Goal: Information Seeking & Learning: Learn about a topic

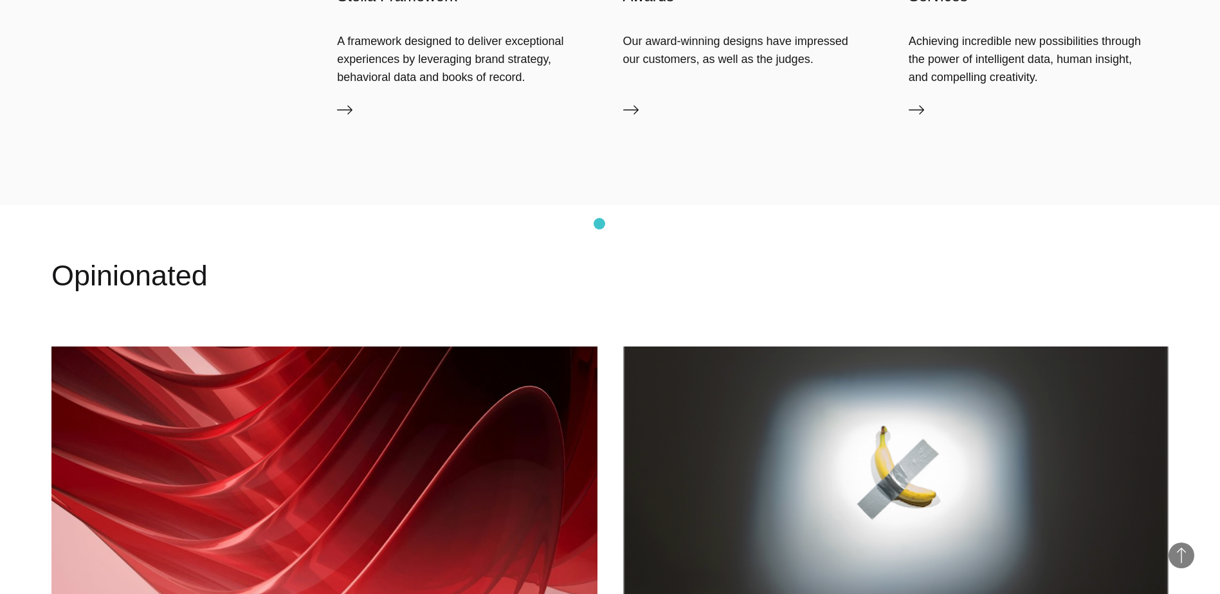
scroll to position [1286, 0]
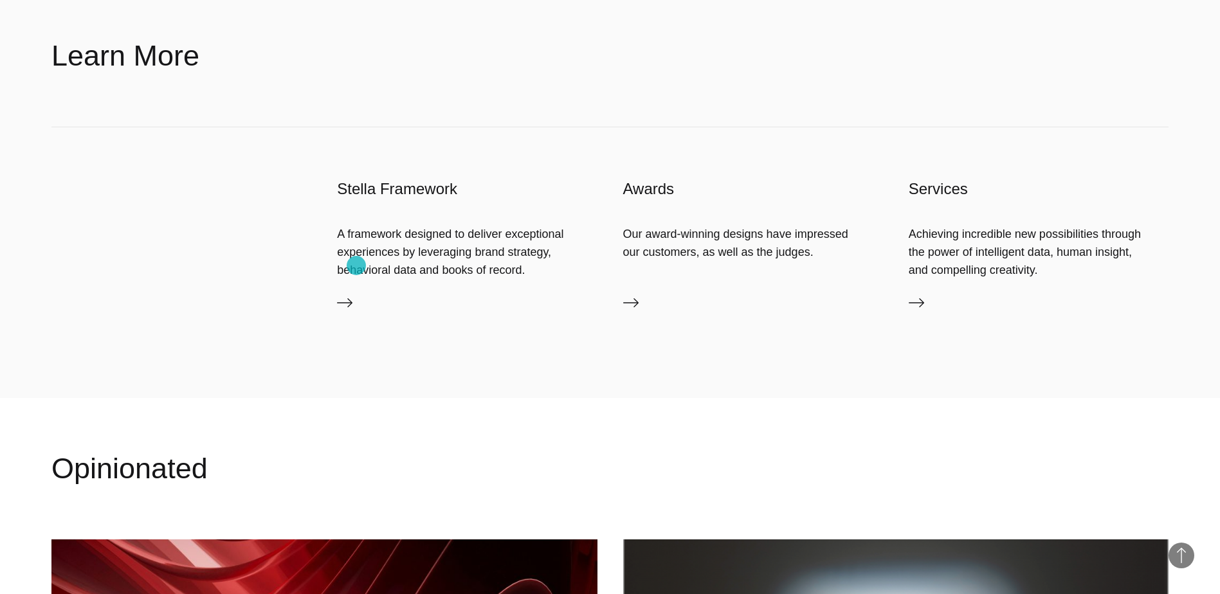
click at [356, 295] on link "Stella Framework" at bounding box center [467, 305] width 260 height 21
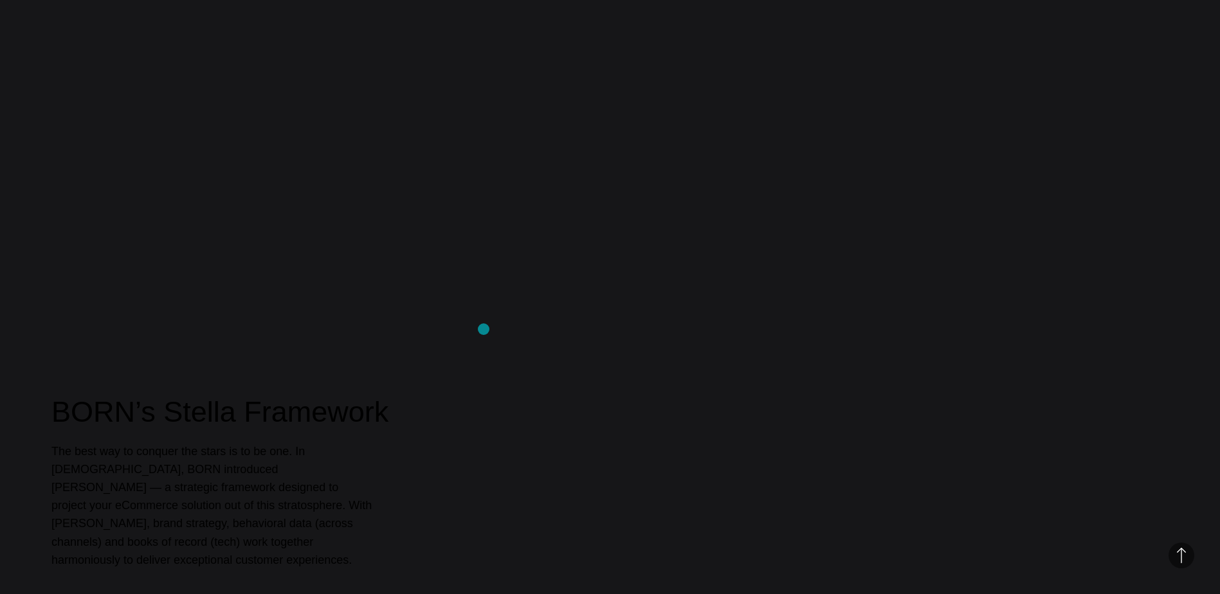
scroll to position [729, 0]
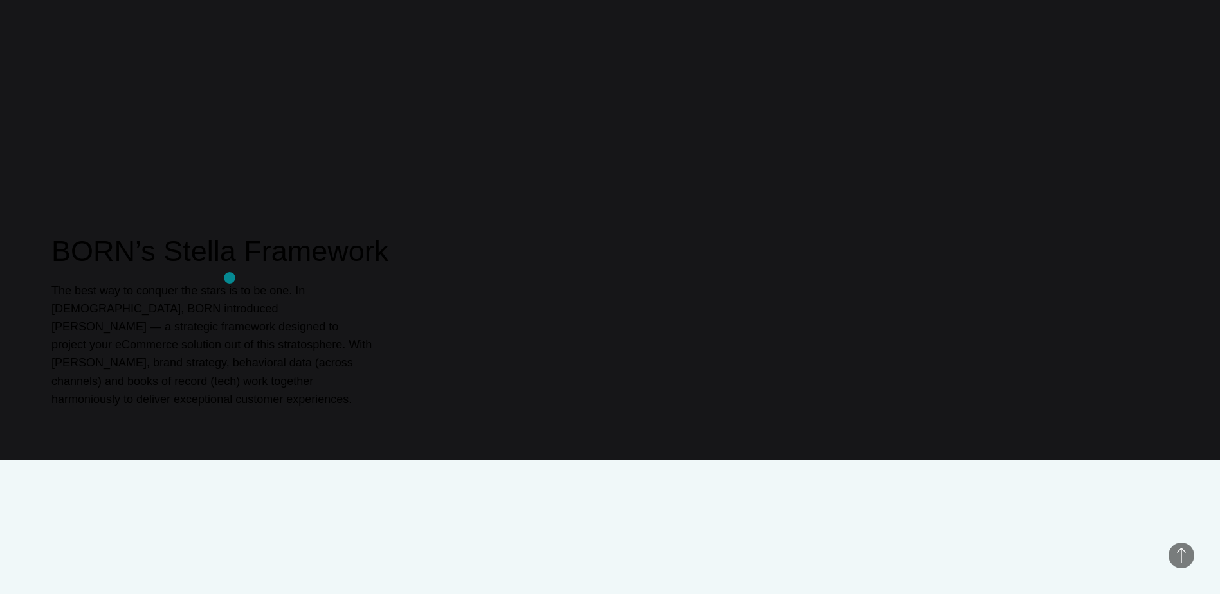
click at [230, 271] on h2 "BORN’s Stella Framework" at bounding box center [609, 251] width 1117 height 39
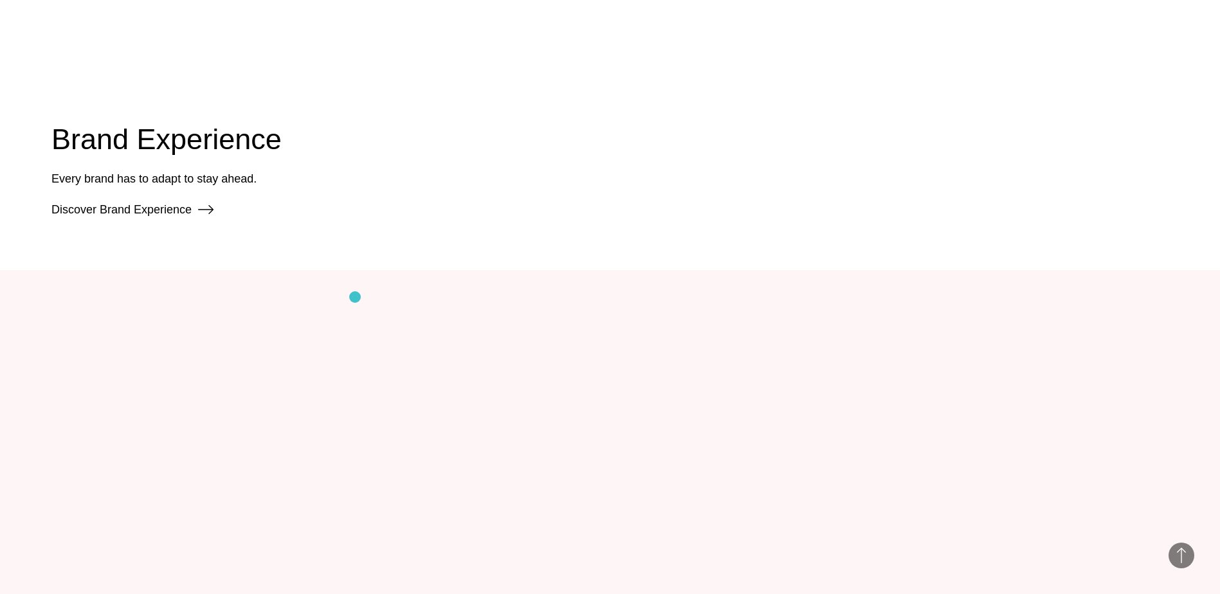
scroll to position [1500, 0]
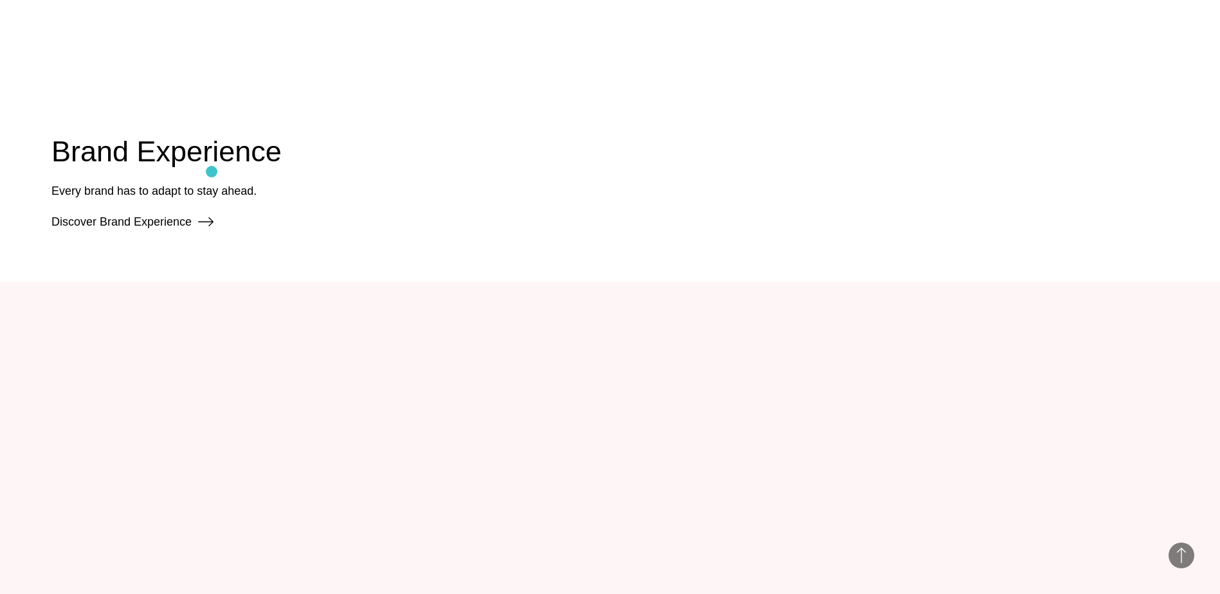
click at [212, 173] on div "Brand Experience Every brand has to adapt to stay ahead. Discover Brand Experie…" at bounding box center [166, 181] width 230 height 98
drag, startPoint x: 212, startPoint y: 173, endPoint x: 180, endPoint y: 229, distance: 64.2
click at [180, 228] on link "Discover Brand Experience" at bounding box center [132, 221] width 162 height 13
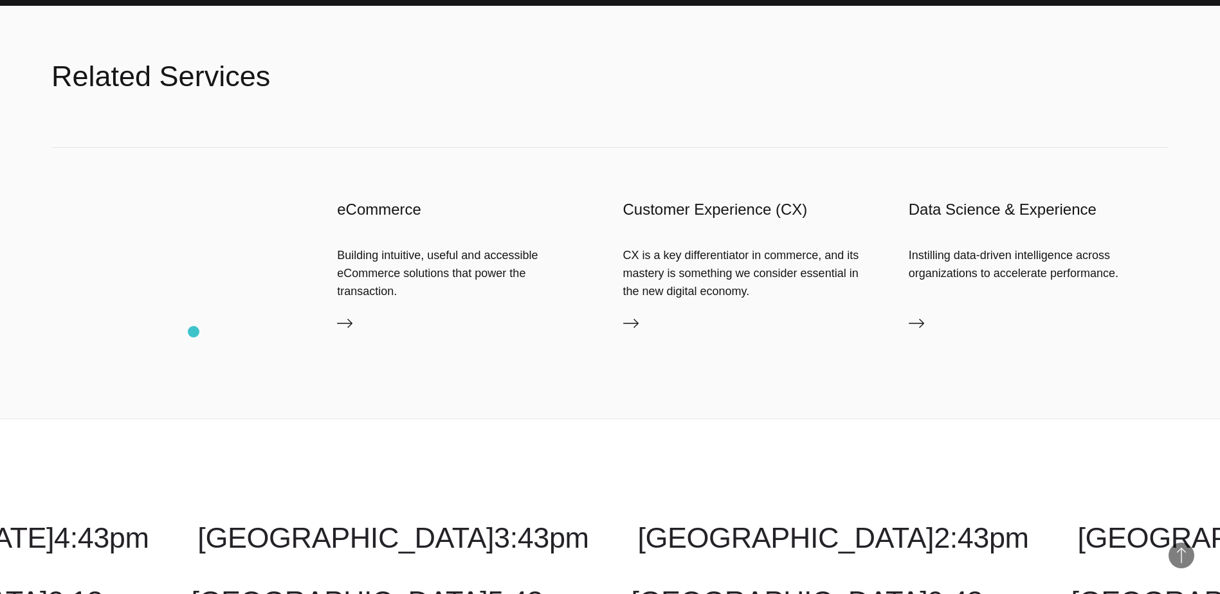
scroll to position [1736, 0]
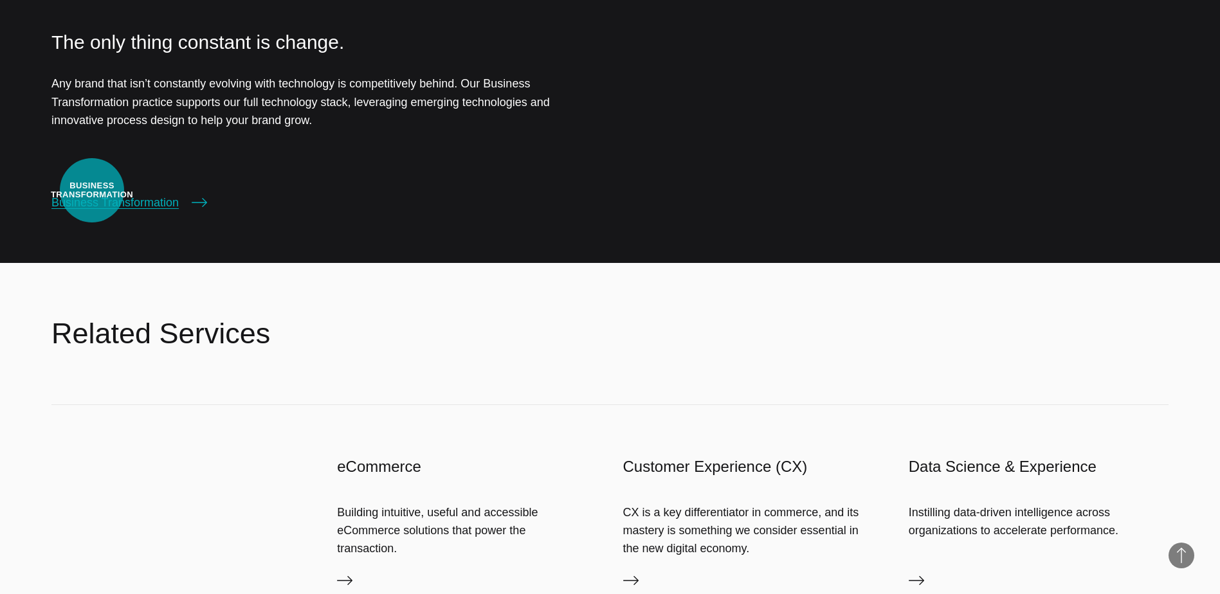
click at [92, 194] on link "Business Transformation" at bounding box center [129, 203] width 156 height 18
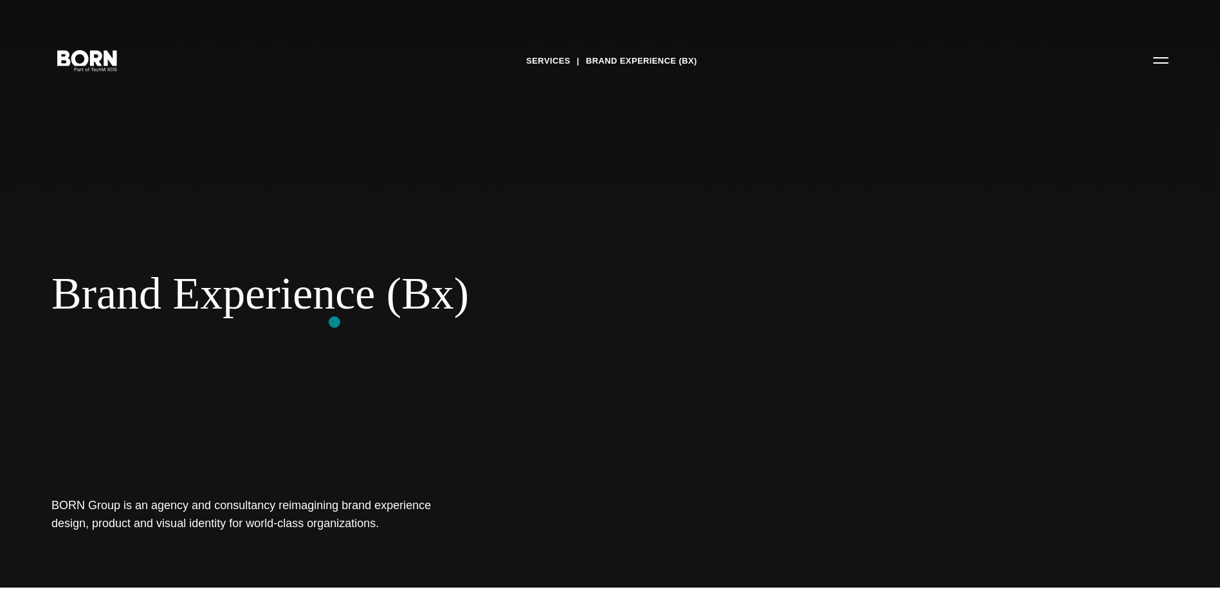
scroll to position [0, 0]
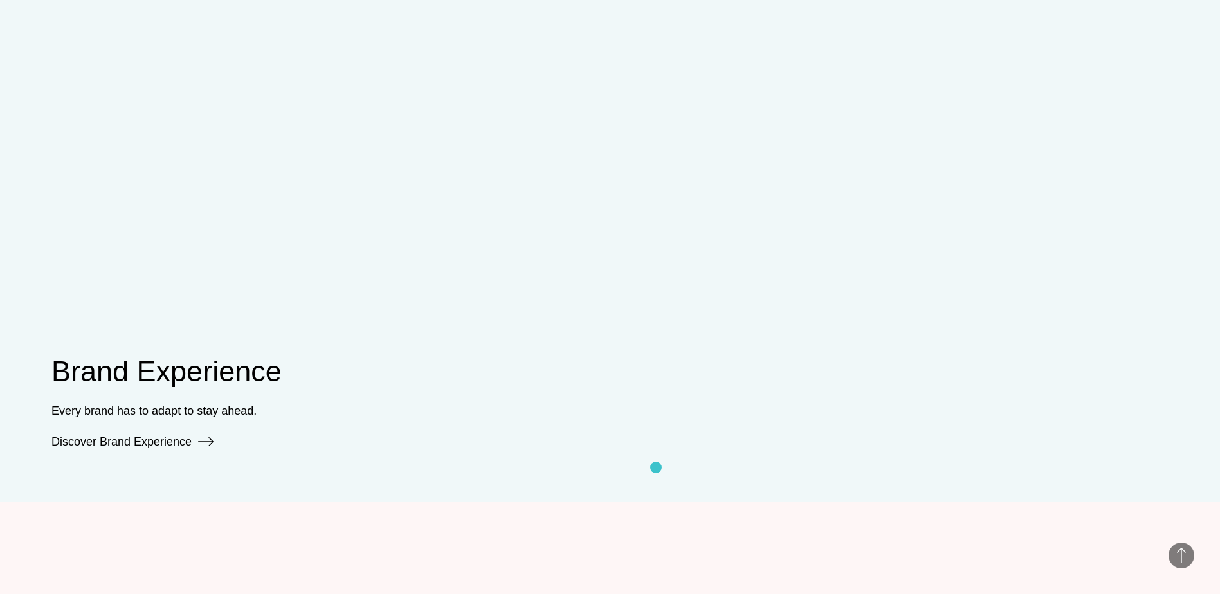
scroll to position [1307, 0]
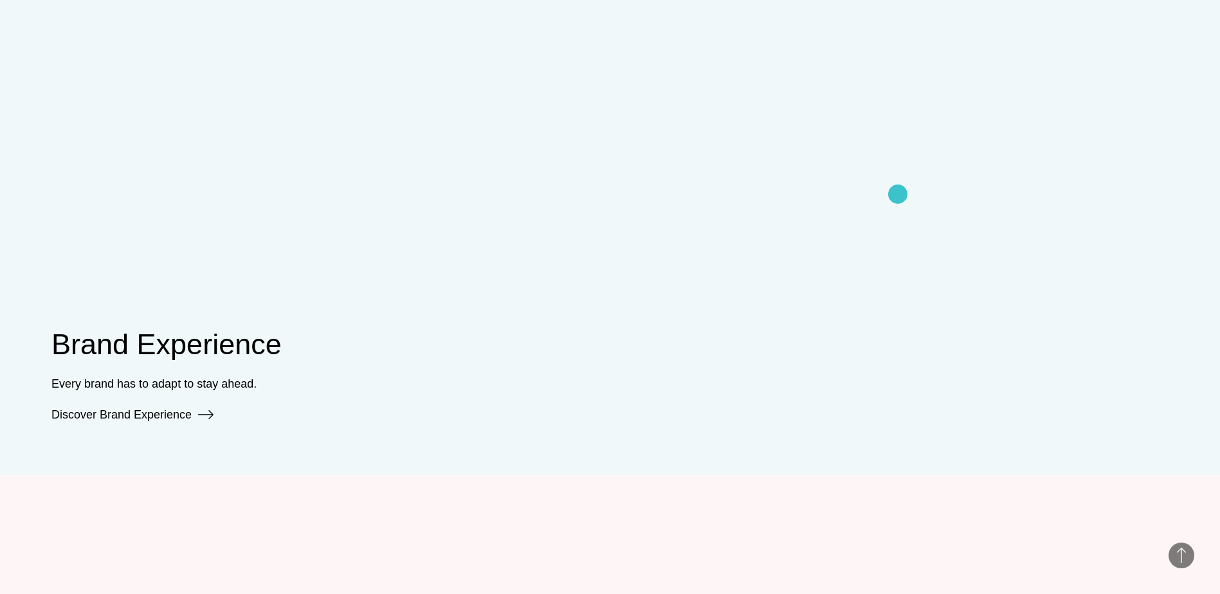
click at [898, 194] on video at bounding box center [928, 177] width 480 height 491
click at [881, 206] on video at bounding box center [928, 177] width 480 height 491
click at [120, 414] on link "Discover Brand Experience" at bounding box center [132, 414] width 162 height 13
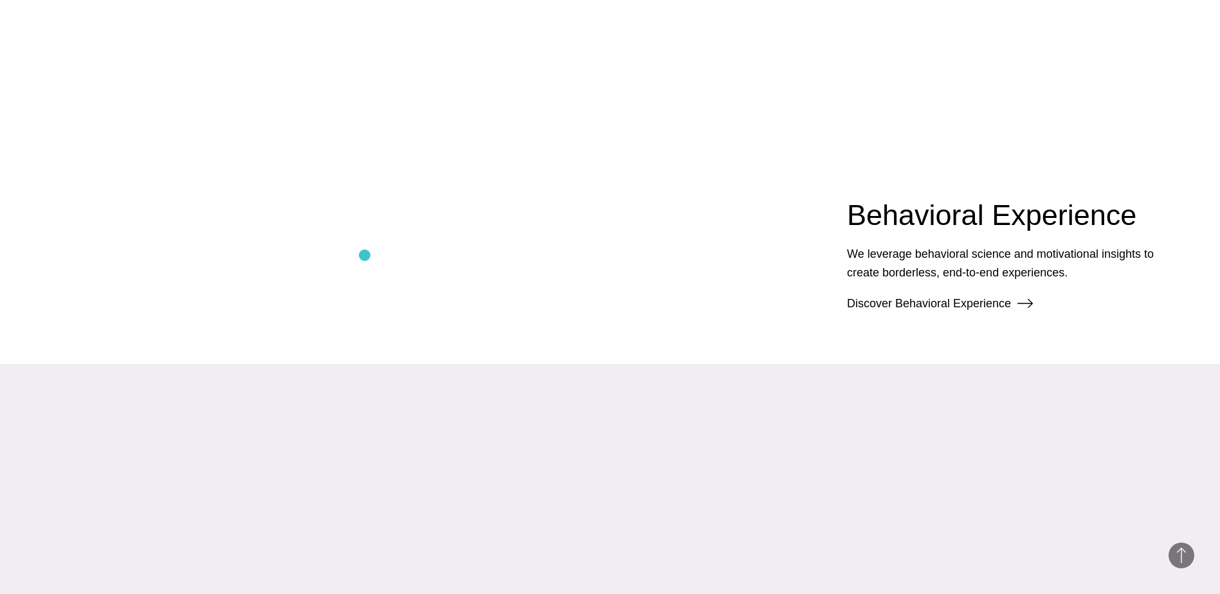
scroll to position [2015, 0]
click at [970, 305] on link "Discover Behavioral Experience" at bounding box center [940, 301] width 186 height 13
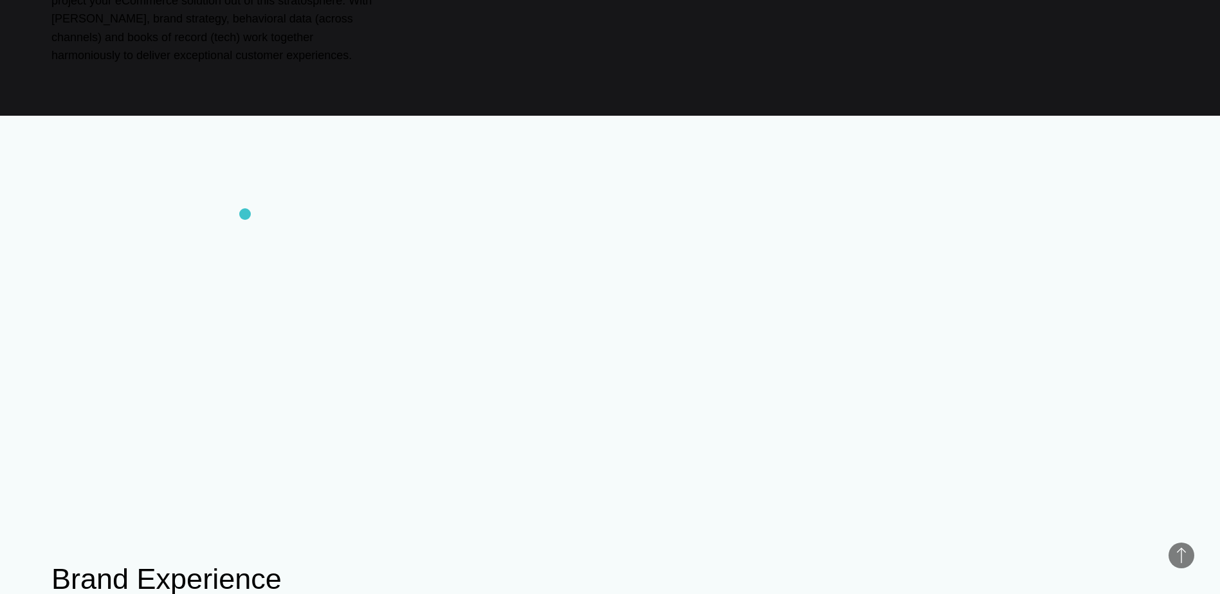
scroll to position [1372, 0]
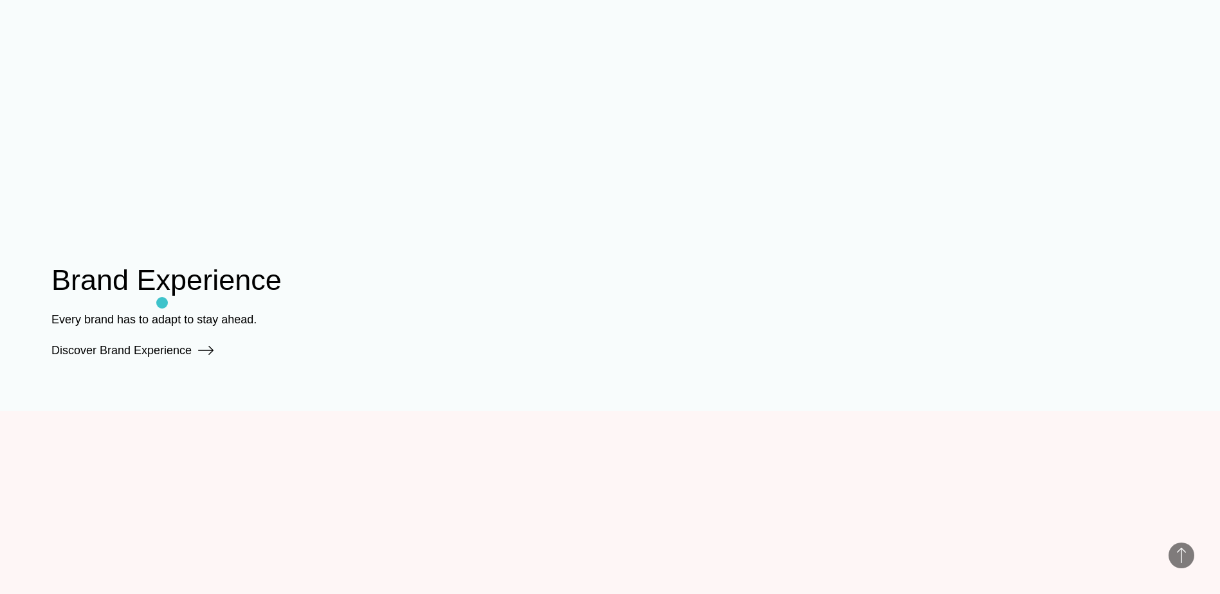
click at [162, 303] on div "Brand Experience Every brand has to adapt to stay ahead. Discover Brand Experie…" at bounding box center [166, 310] width 230 height 98
click at [149, 358] on div "Every brand has to adapt to stay ahead. Discover Brand Experience" at bounding box center [166, 335] width 230 height 49
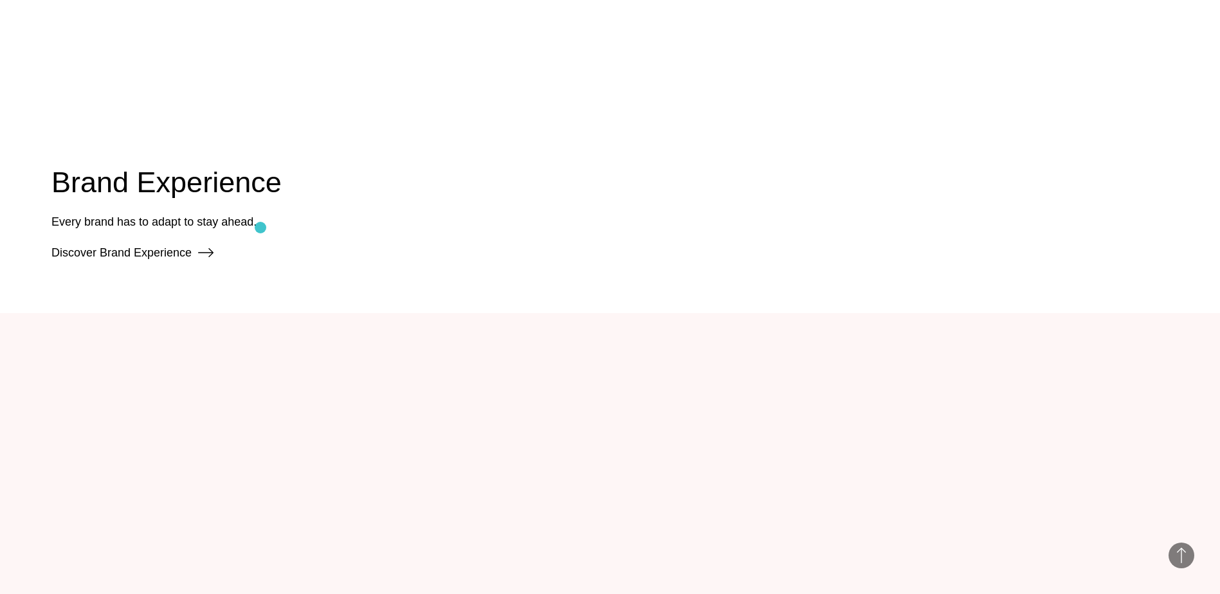
scroll to position [1436, 0]
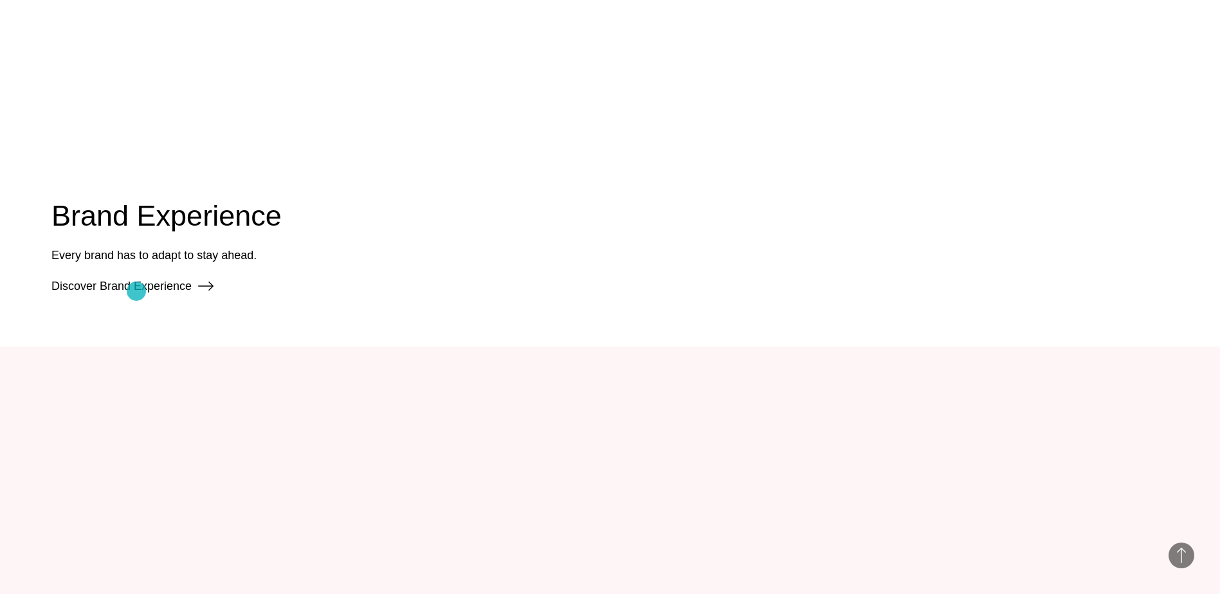
click at [136, 291] on link "Discover Brand Experience" at bounding box center [132, 286] width 162 height 13
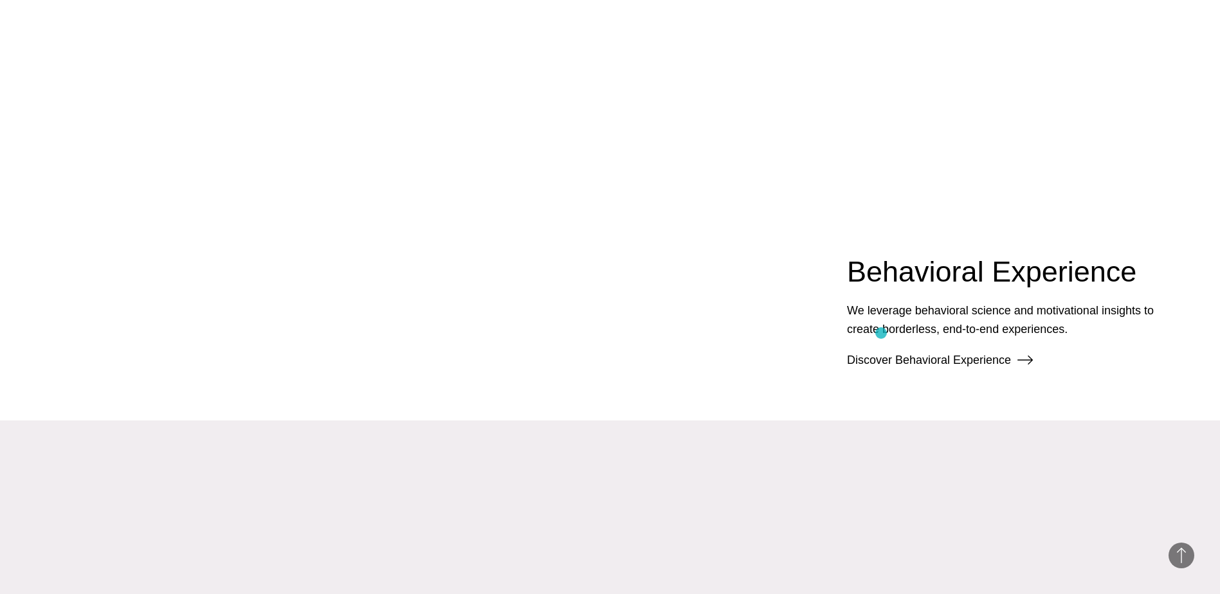
scroll to position [1951, 0]
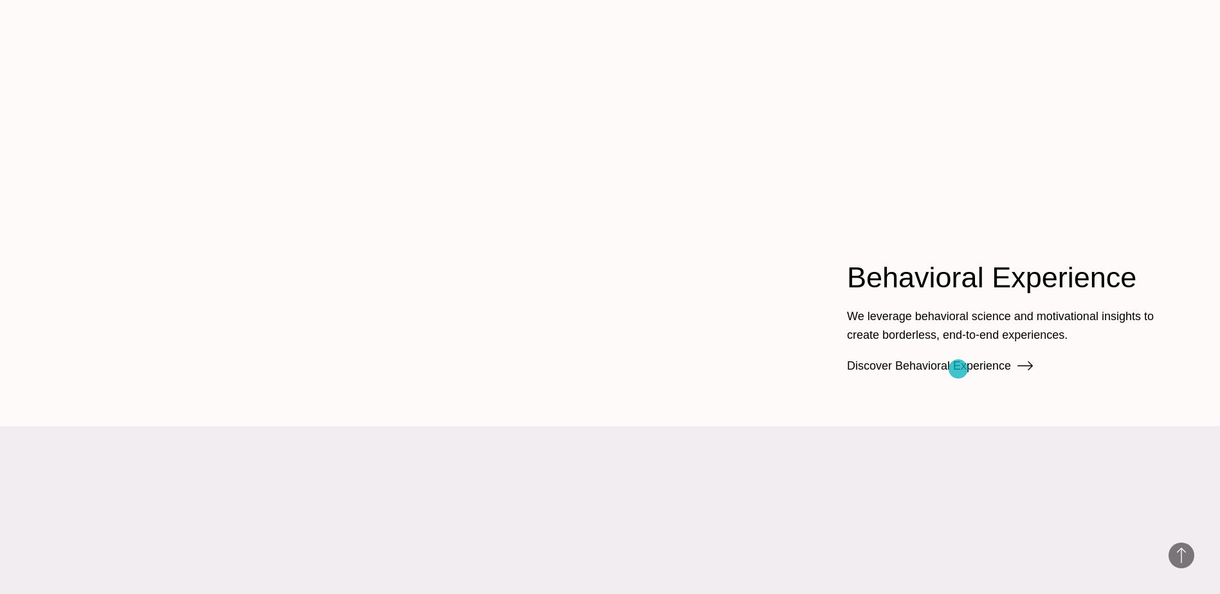
click at [958, 369] on link "Discover Behavioral Experience" at bounding box center [940, 366] width 186 height 13
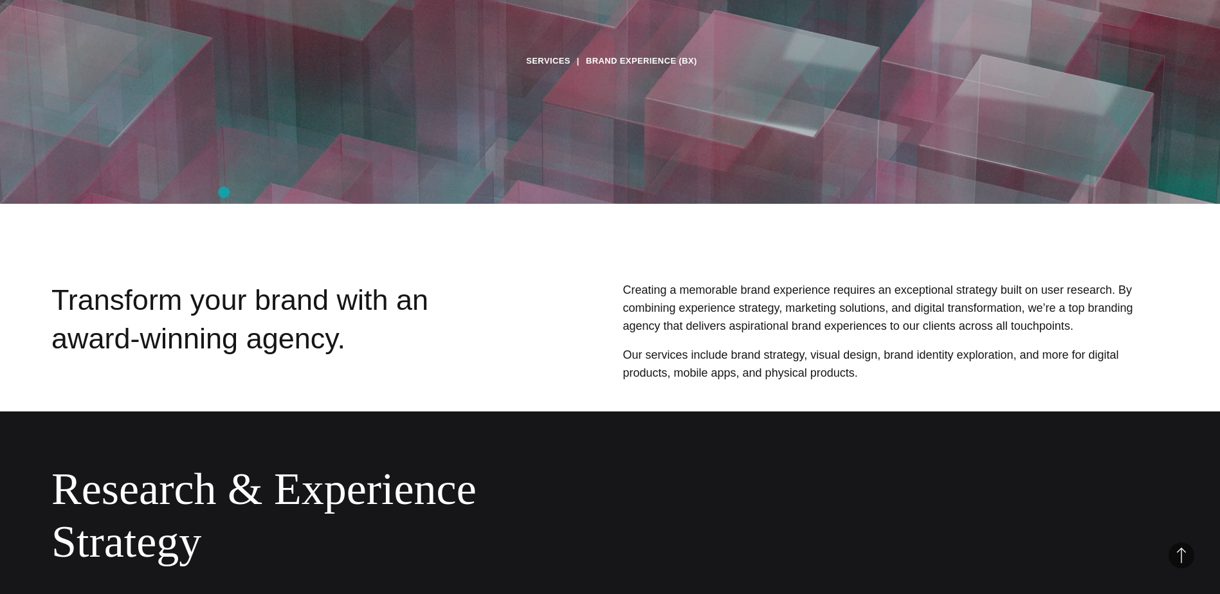
scroll to position [386, 0]
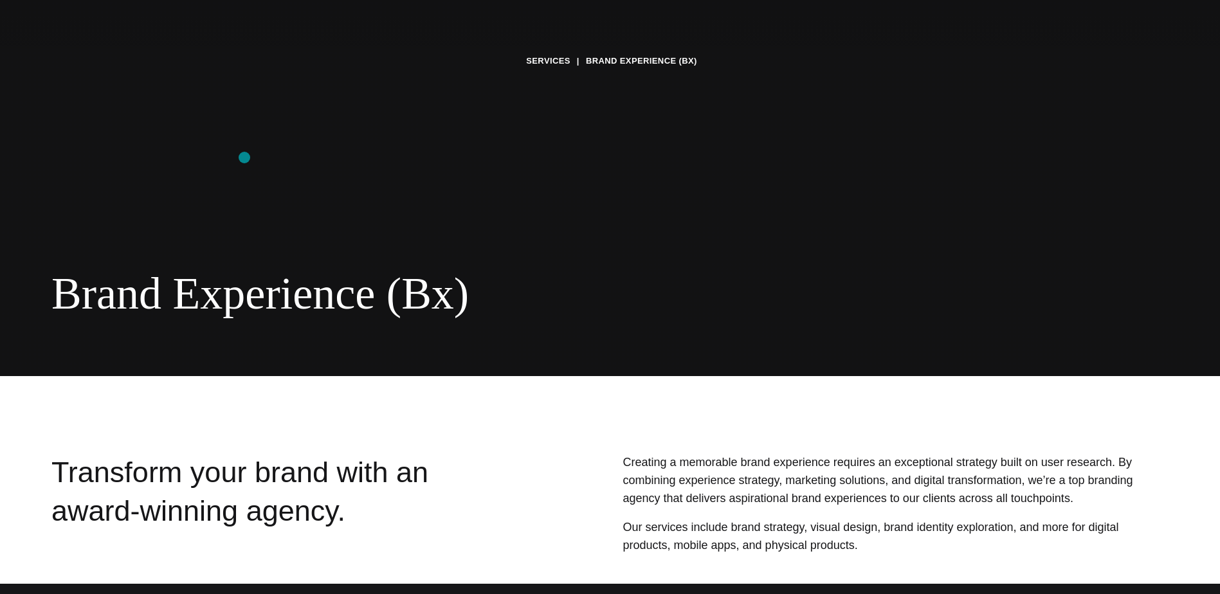
scroll to position [193, 0]
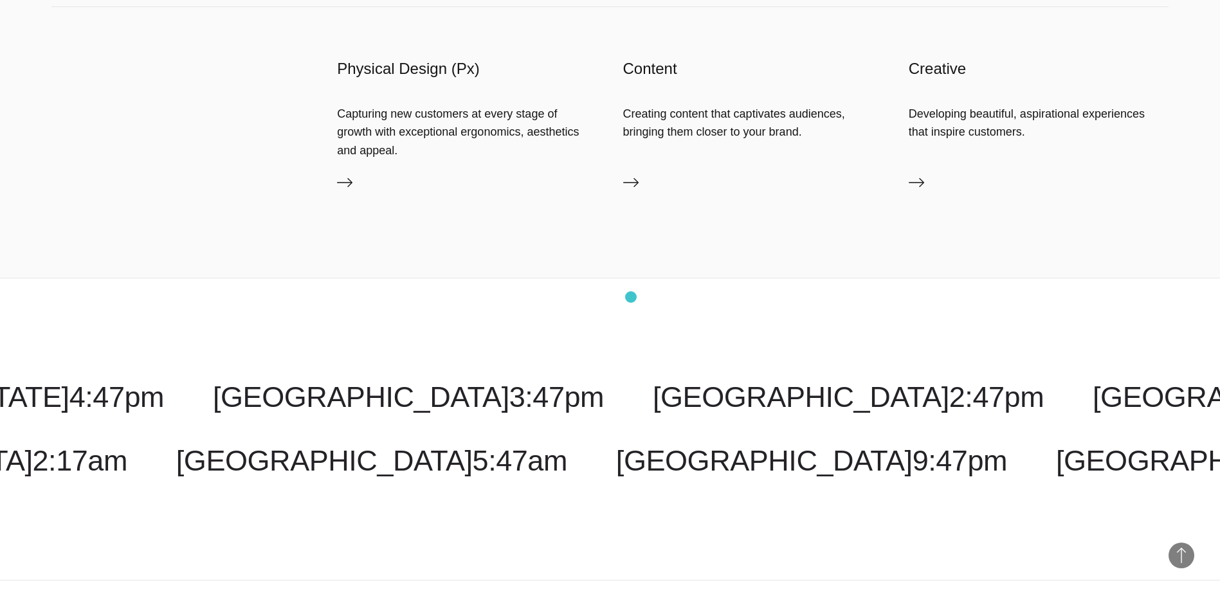
scroll to position [1929, 0]
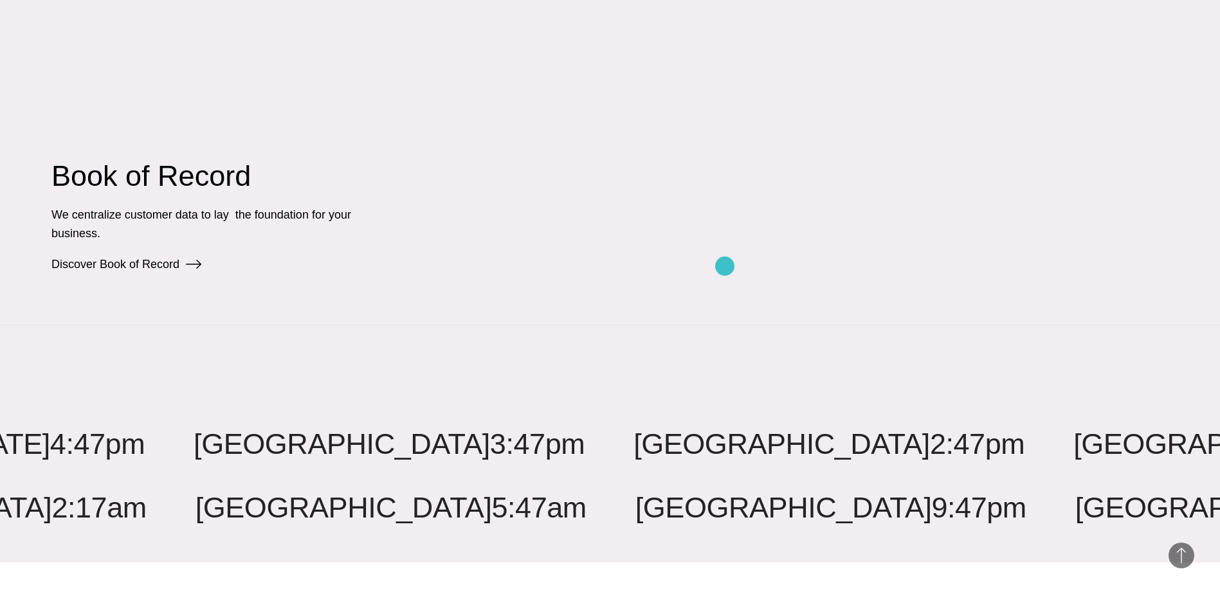
scroll to position [2658, 0]
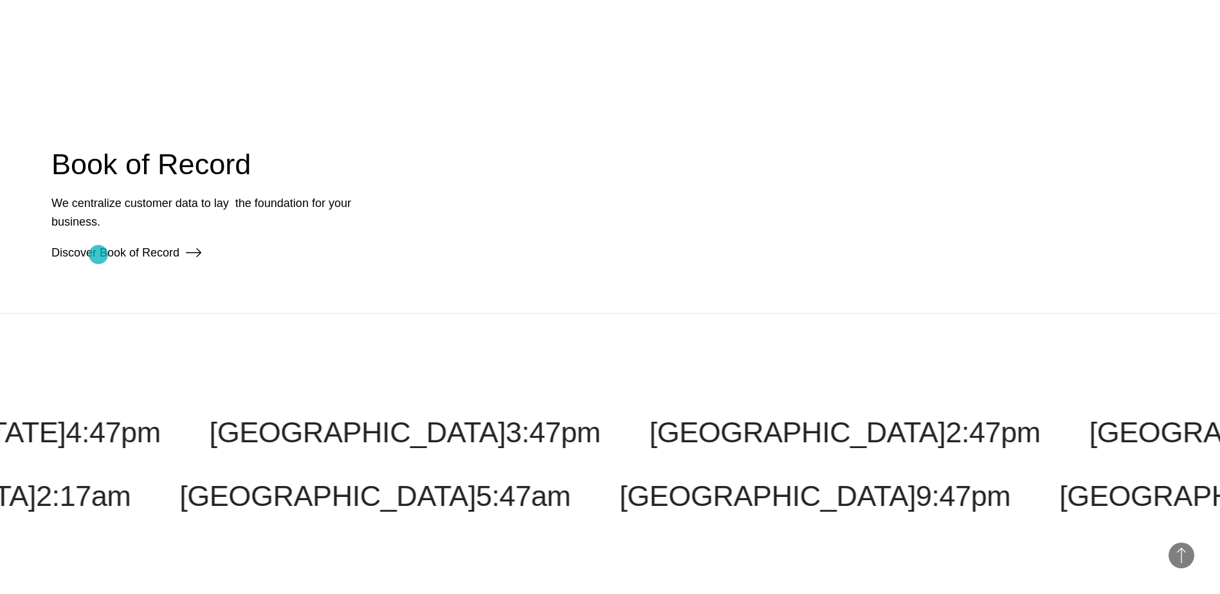
click at [98, 255] on link "Discover Book of Record" at bounding box center [126, 252] width 150 height 13
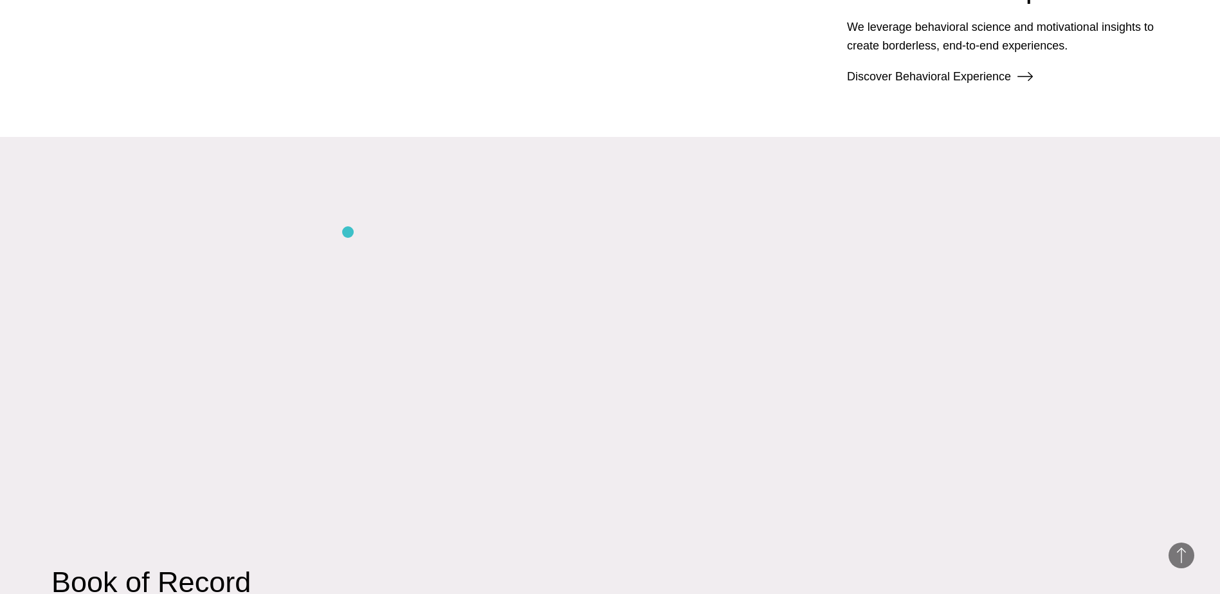
scroll to position [2079, 0]
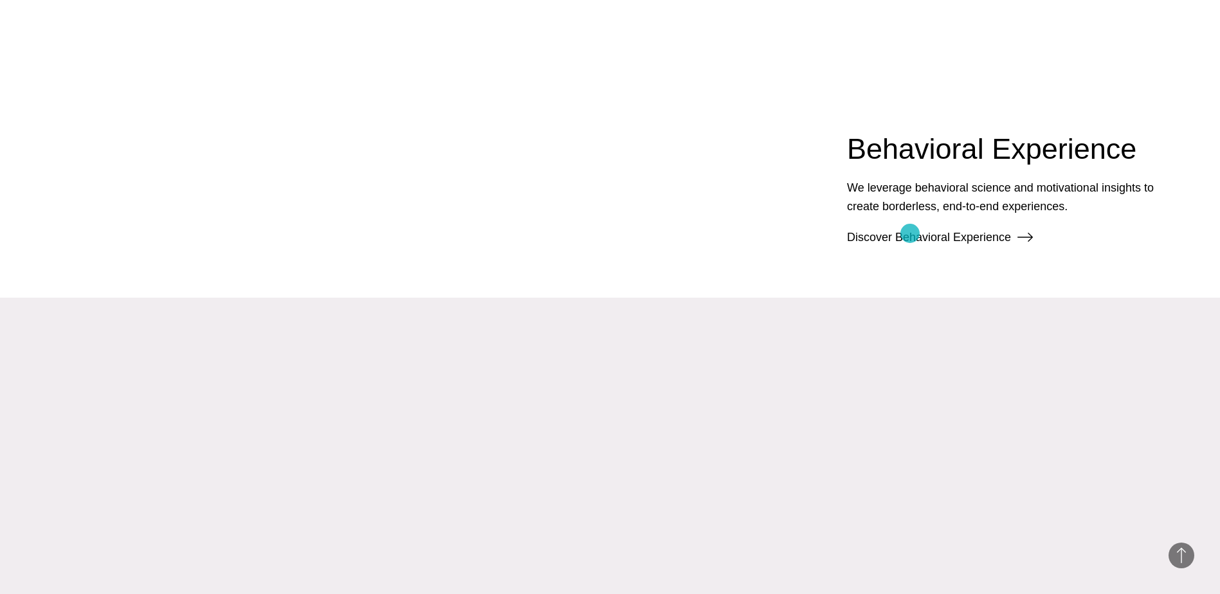
click at [910, 233] on link "Discover Behavioral Experience" at bounding box center [940, 237] width 186 height 13
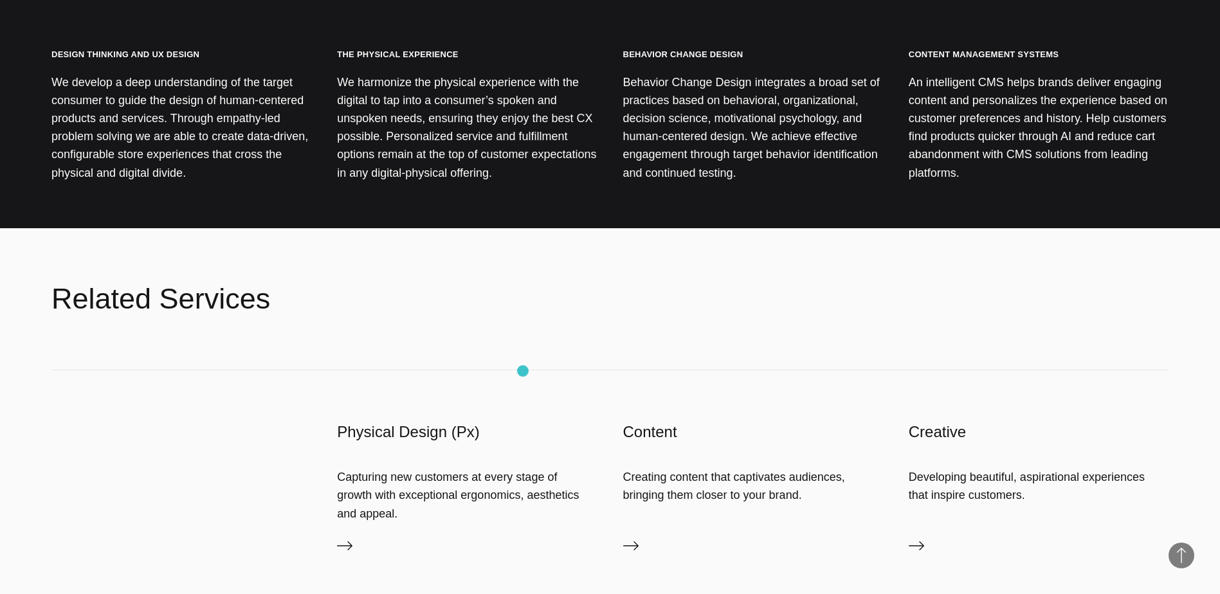
scroll to position [1544, 0]
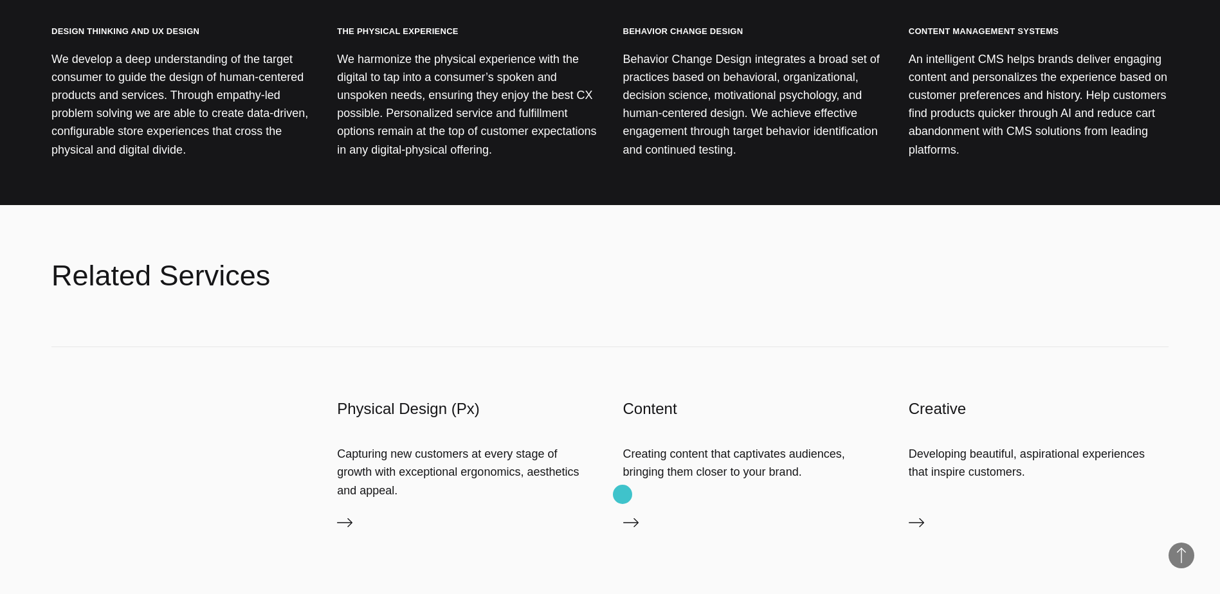
click at [623, 515] on link "Content" at bounding box center [753, 525] width 260 height 21
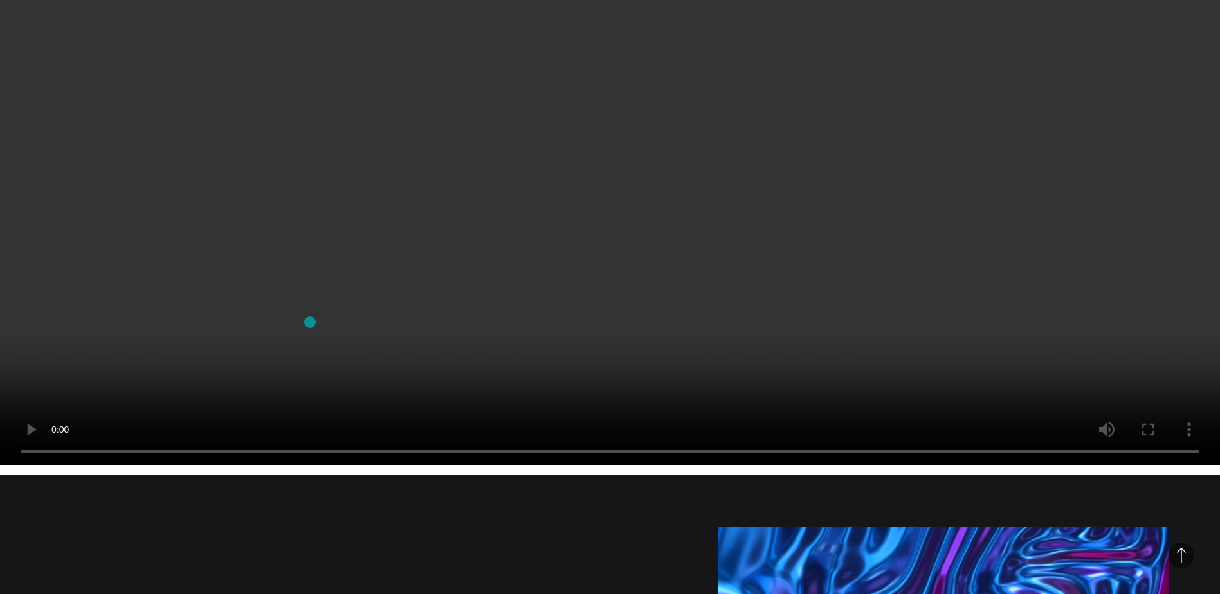
scroll to position [1286, 0]
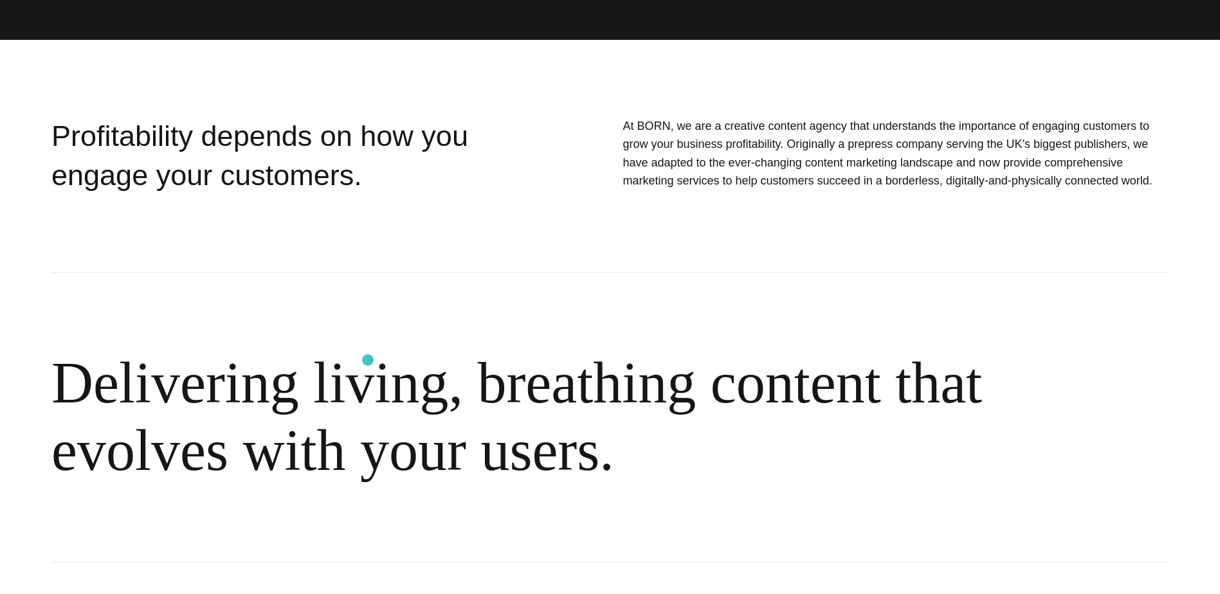
drag, startPoint x: 368, startPoint y: 363, endPoint x: 378, endPoint y: 320, distance: 43.7
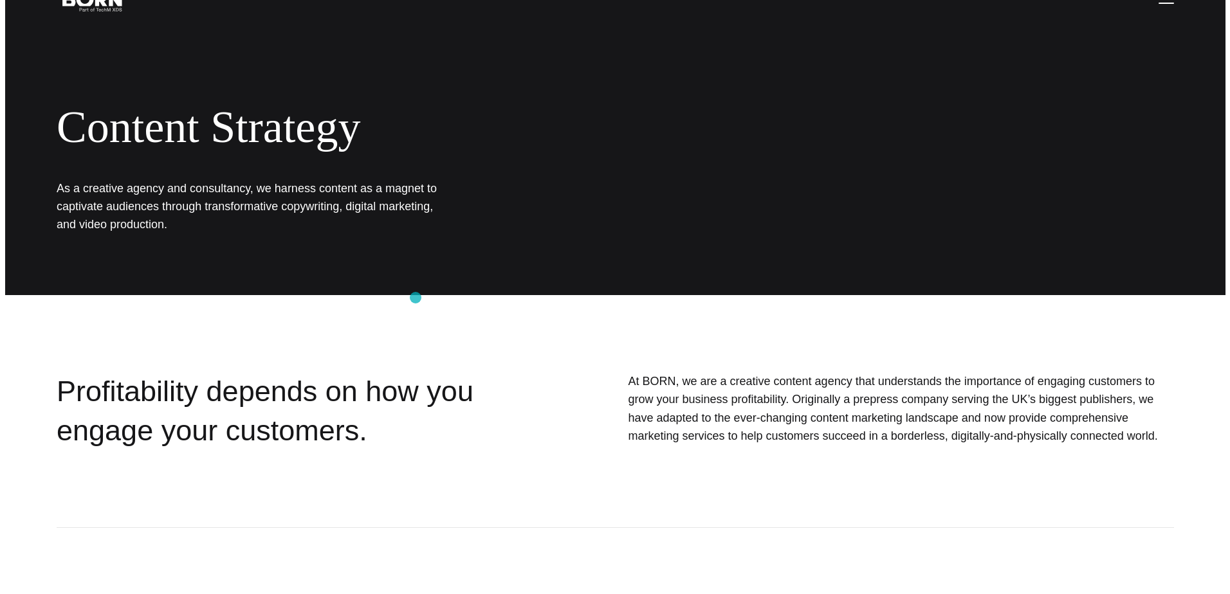
scroll to position [0, 0]
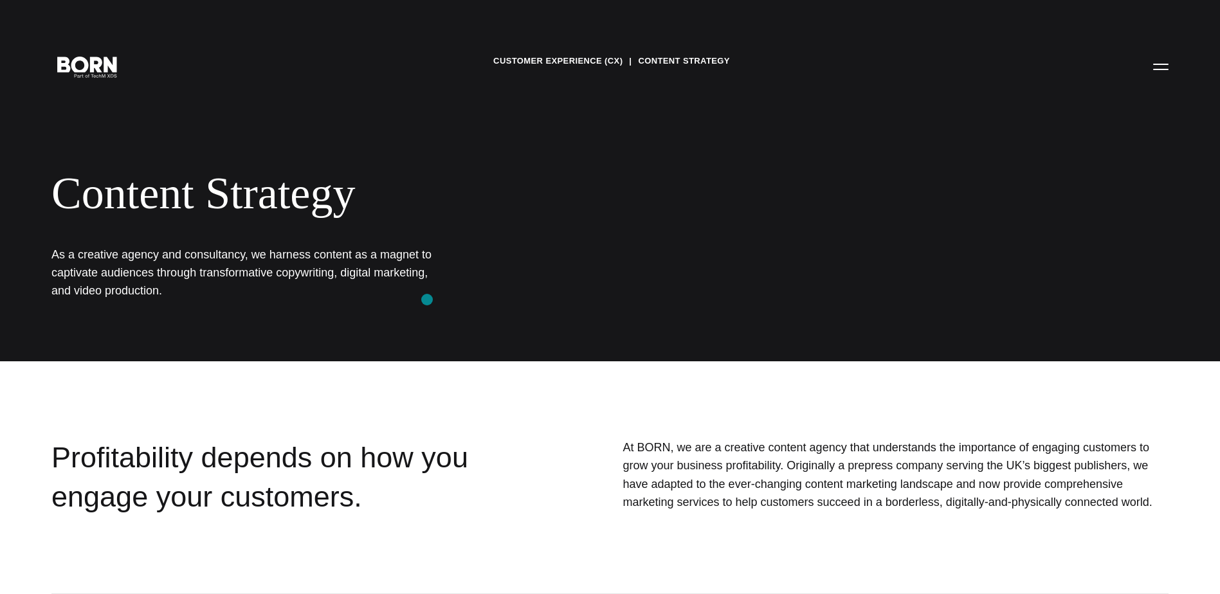
click at [427, 300] on h1 "As a creative agency and consultancy, we harness content as a magnet to captiva…" at bounding box center [244, 273] width 386 height 55
click at [1152, 74] on button "Primary Menu" at bounding box center [1160, 66] width 31 height 27
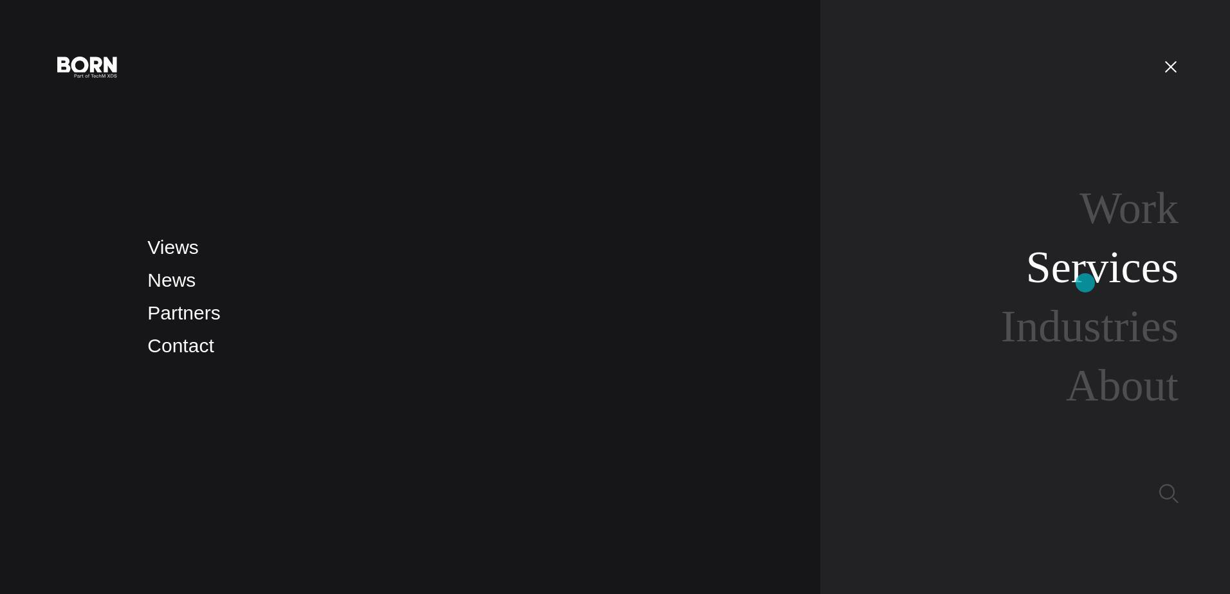
click at [1085, 283] on link "Services" at bounding box center [1102, 267] width 152 height 50
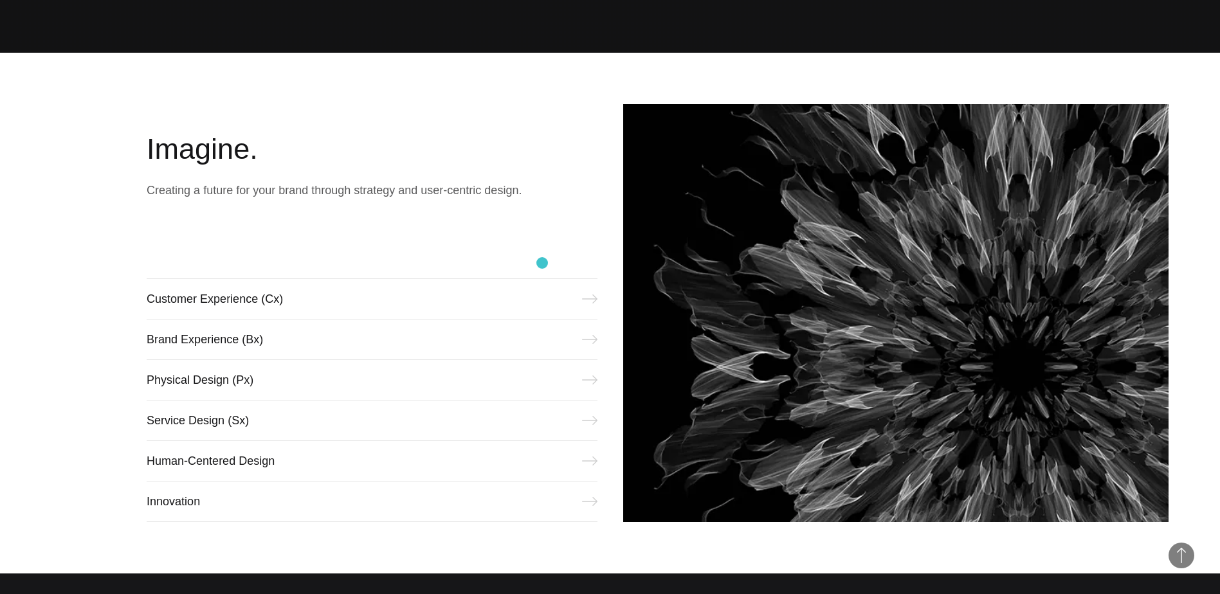
scroll to position [643, 0]
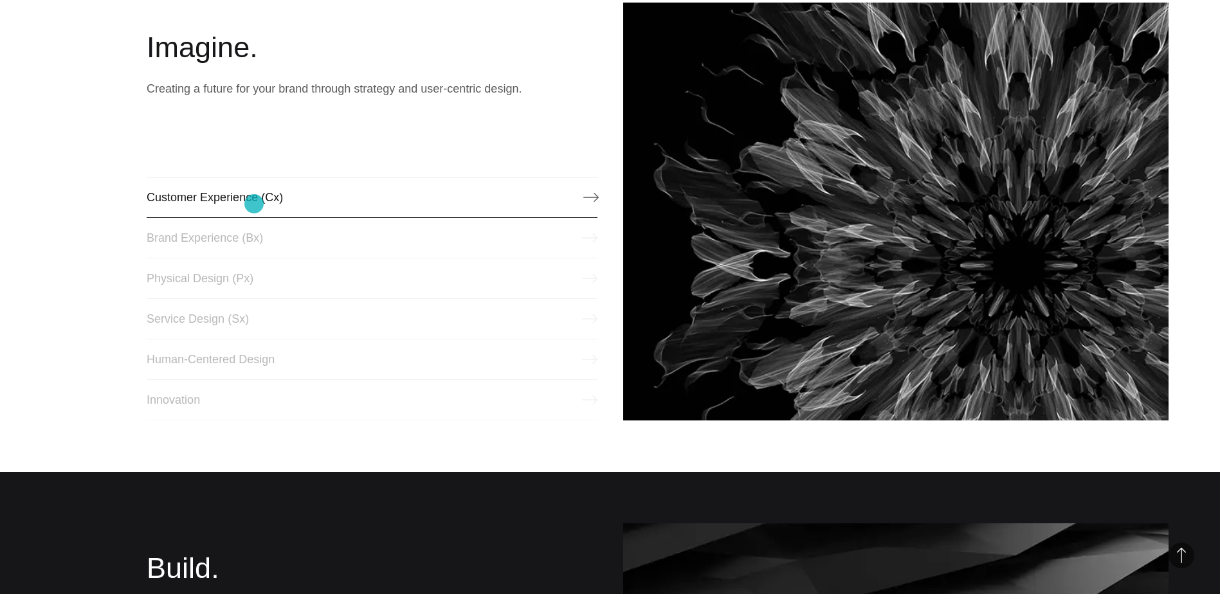
click at [254, 204] on link "Customer Experience (Cx)" at bounding box center [372, 197] width 450 height 41
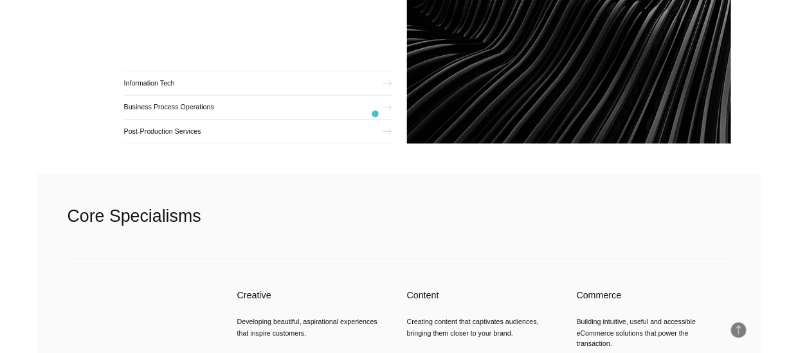
scroll to position [2058, 0]
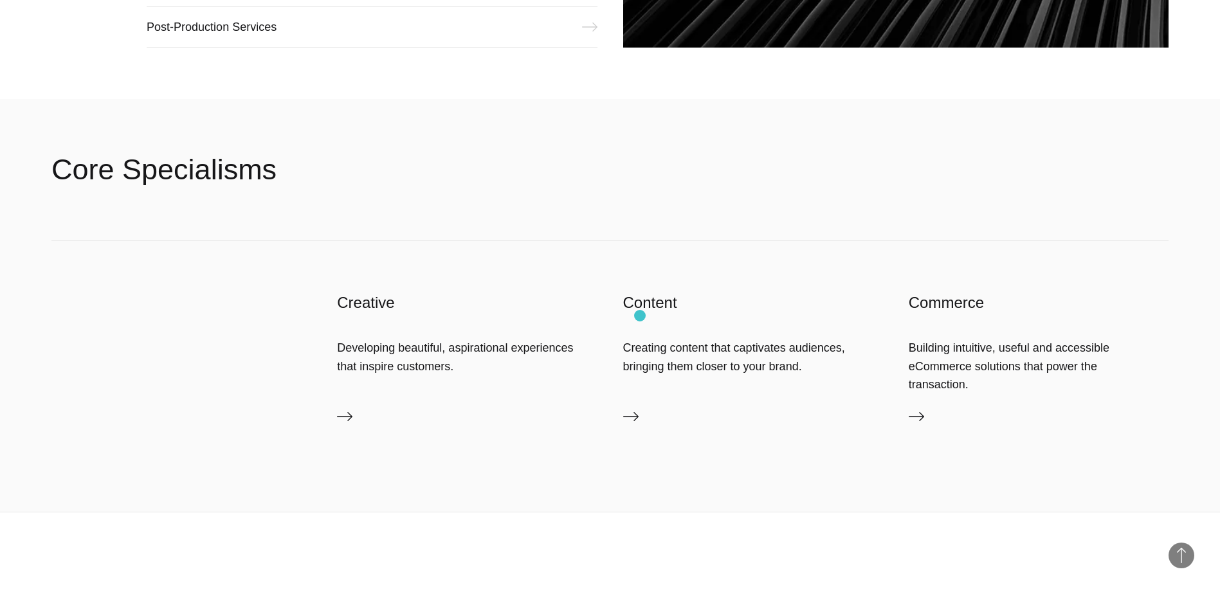
click at [640, 316] on div "Content Creating content that captivates audiences, bringing them closer to you…" at bounding box center [753, 364] width 260 height 142
click at [640, 311] on h3 "Content" at bounding box center [753, 303] width 260 height 21
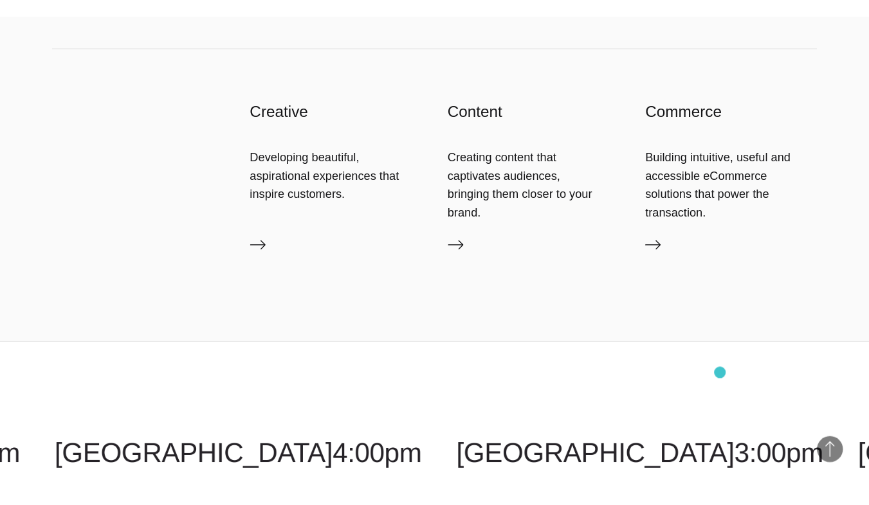
scroll to position [2178, 0]
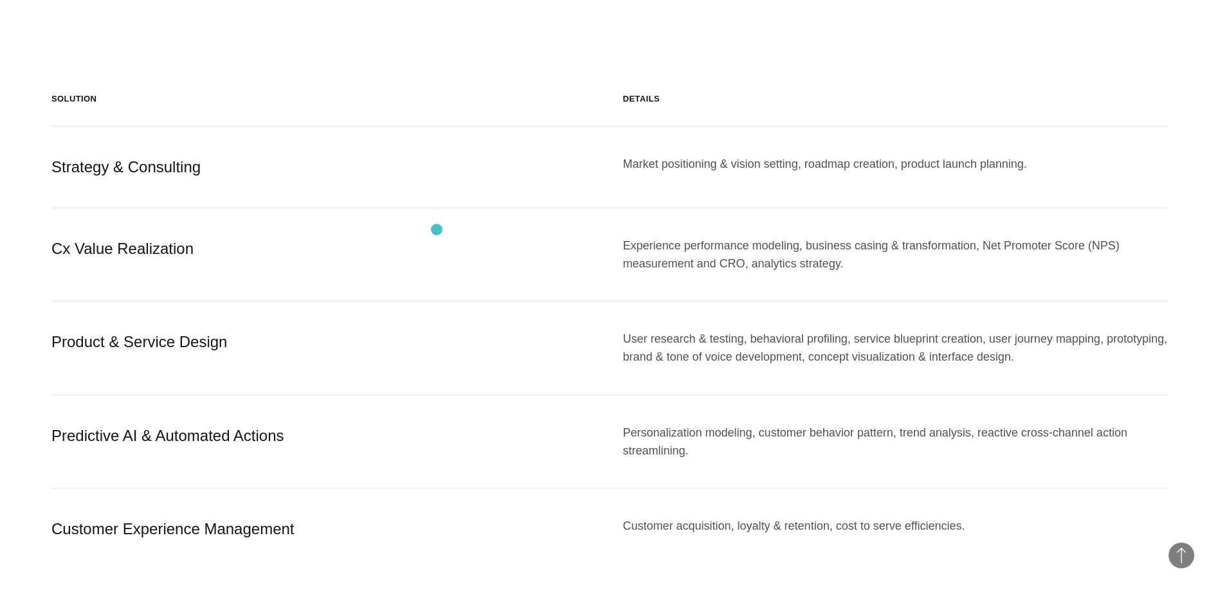
scroll to position [1351, 0]
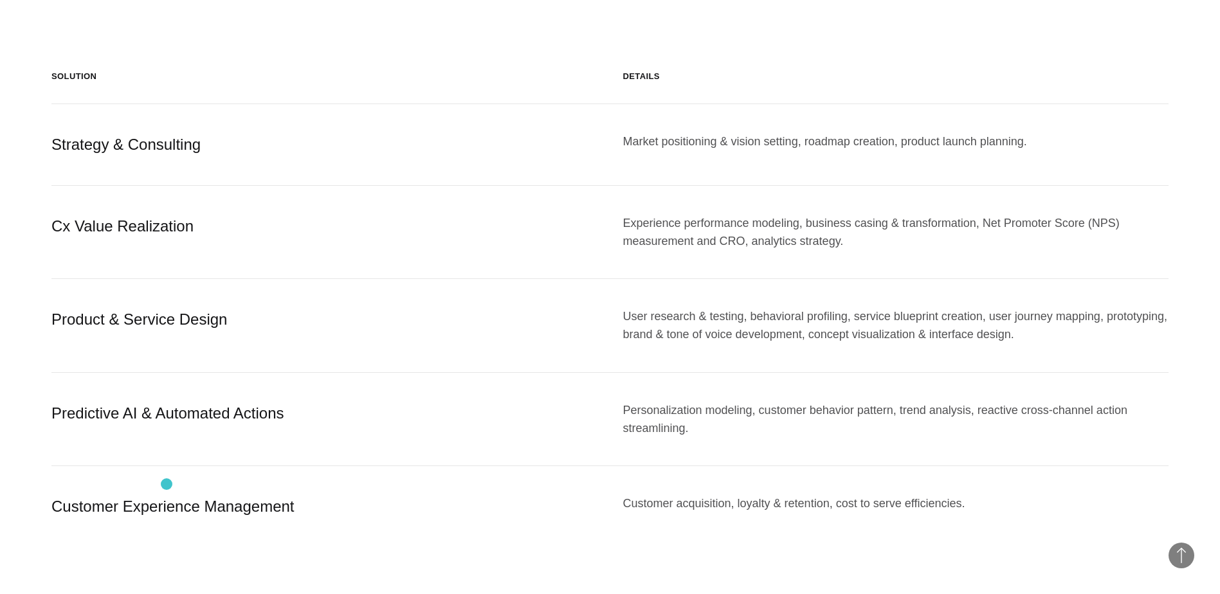
click at [167, 495] on div "Customer Experience Management" at bounding box center [324, 507] width 546 height 24
click at [187, 495] on div "Customer Experience Management" at bounding box center [324, 507] width 546 height 24
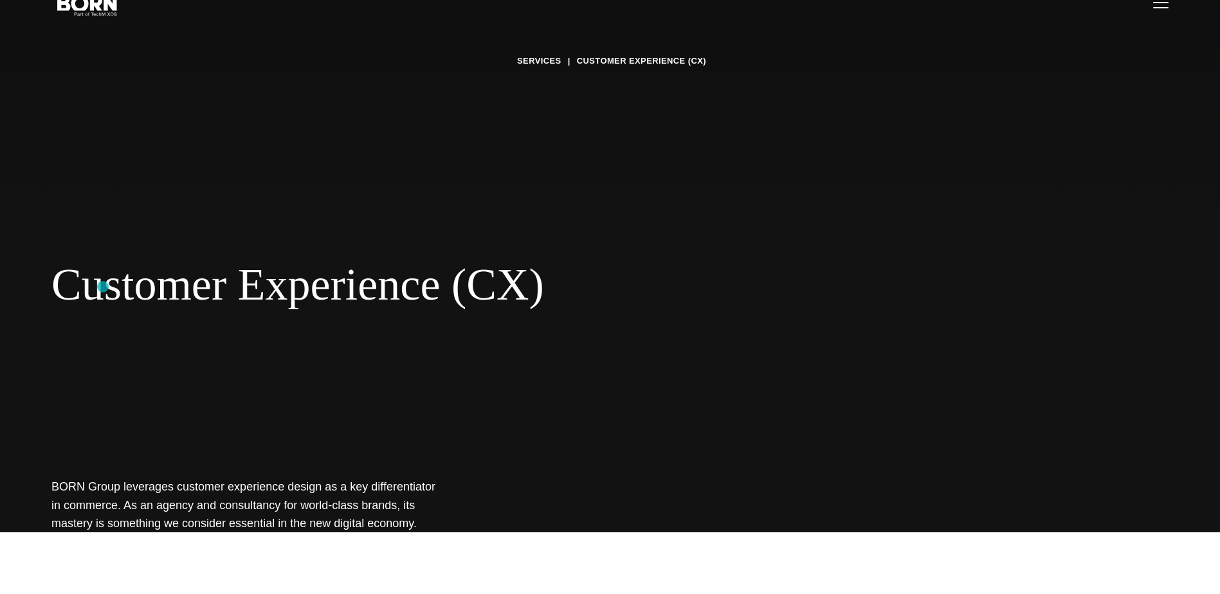
scroll to position [0, 0]
